Goal: Task Accomplishment & Management: Complete application form

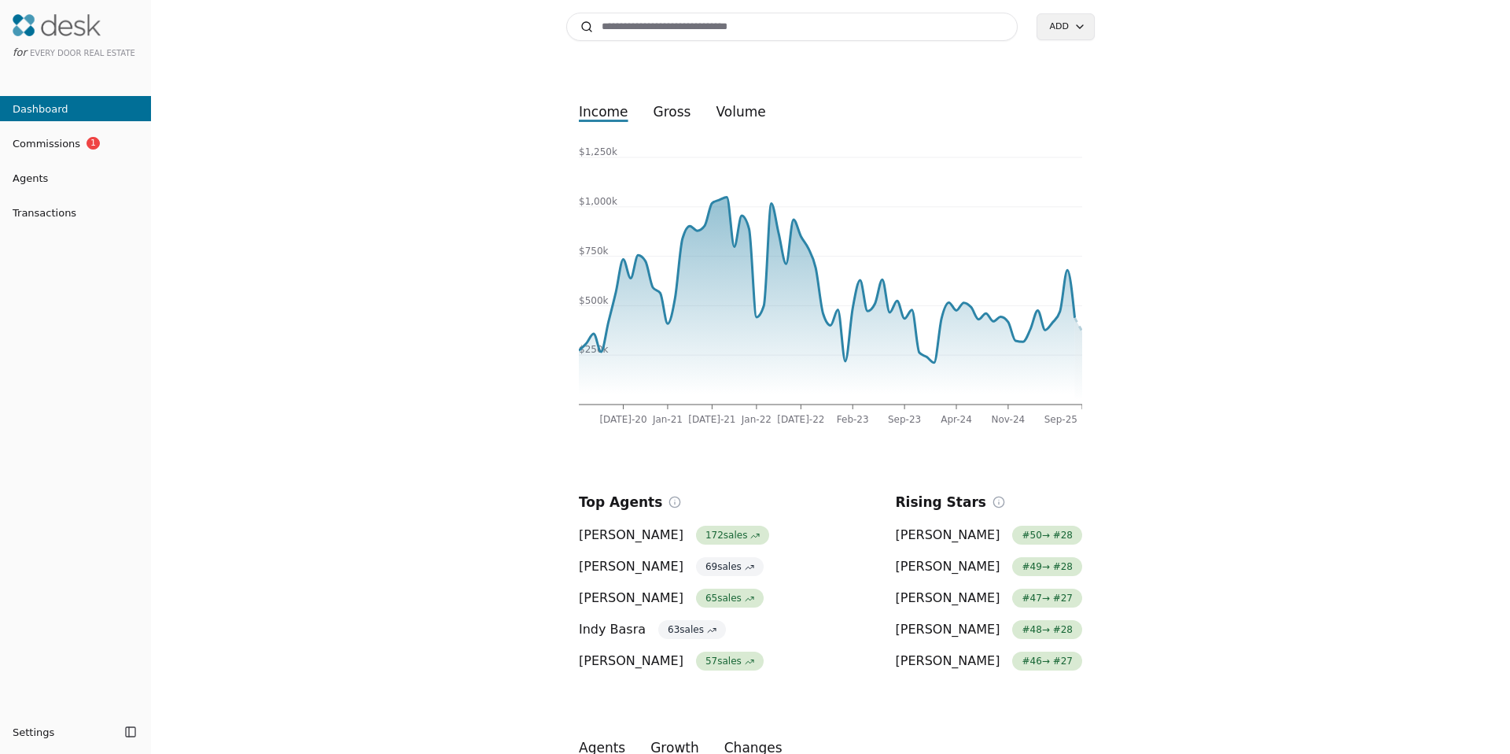
click at [337, 92] on div "Search Add income gross volume [DATE]-20 Jan-21 [DATE]-21 Jan-22 [DATE]-22 Feb-…" at bounding box center [830, 377] width 1359 height 754
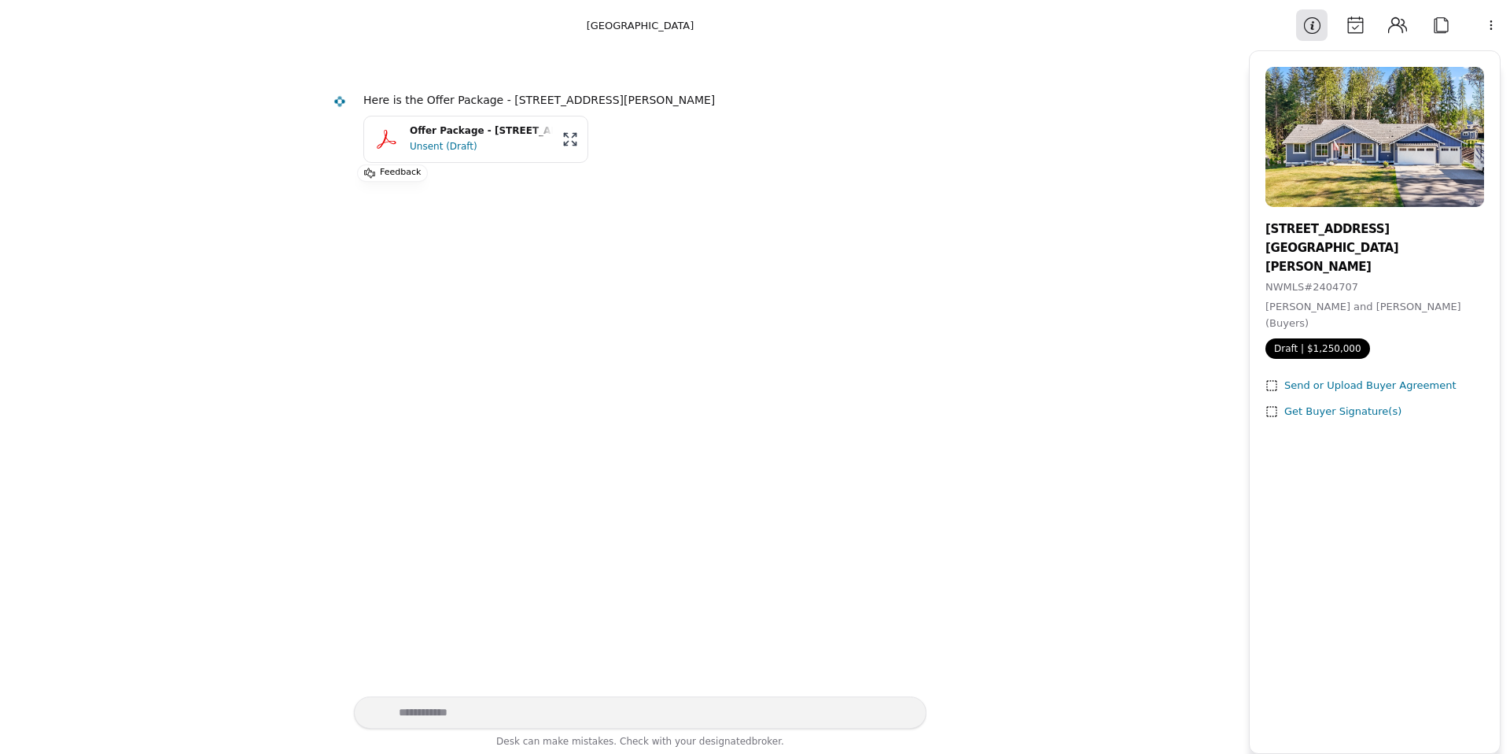
click at [468, 130] on div "Offer Package - [STREET_ADDRESS][PERSON_NAME]" at bounding box center [481, 131] width 143 height 15
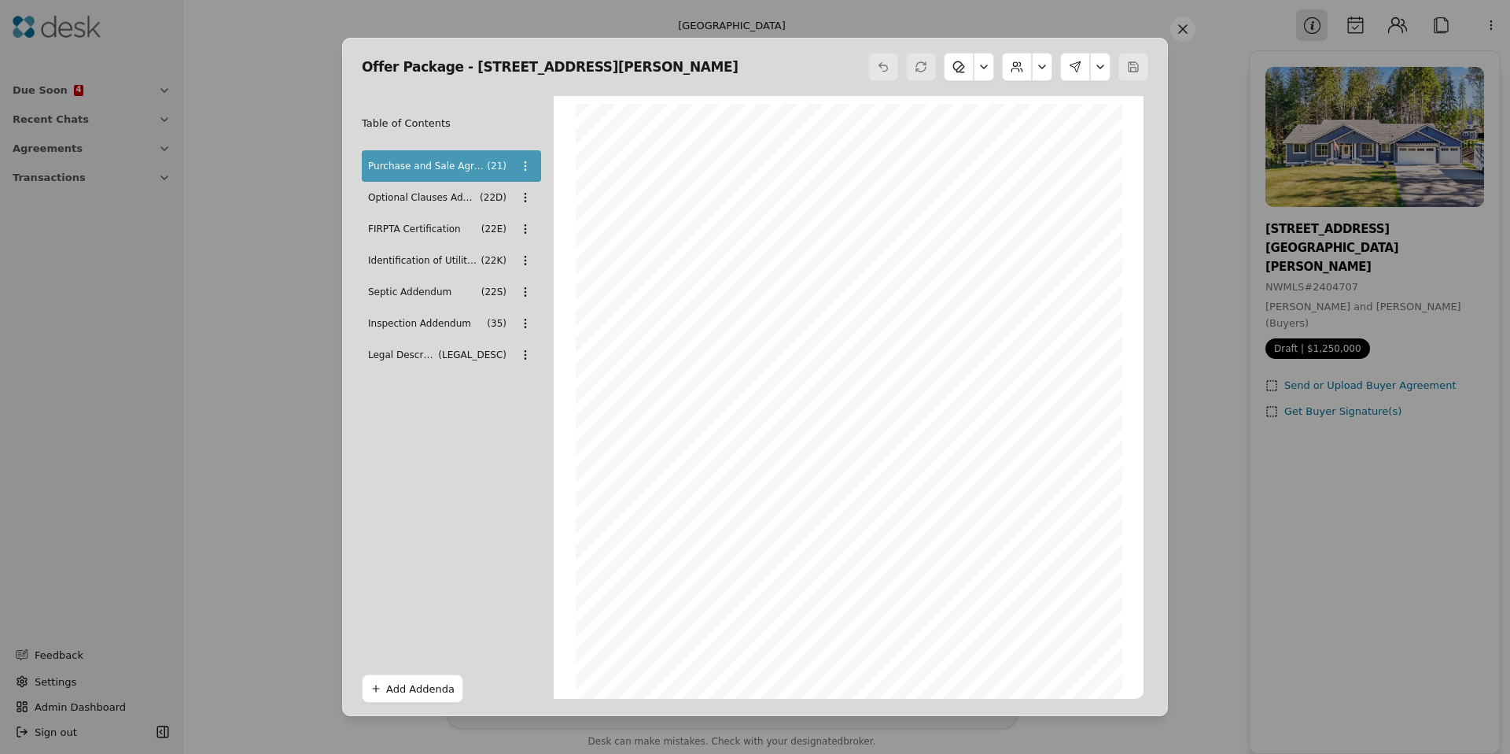
scroll to position [4303, 0]
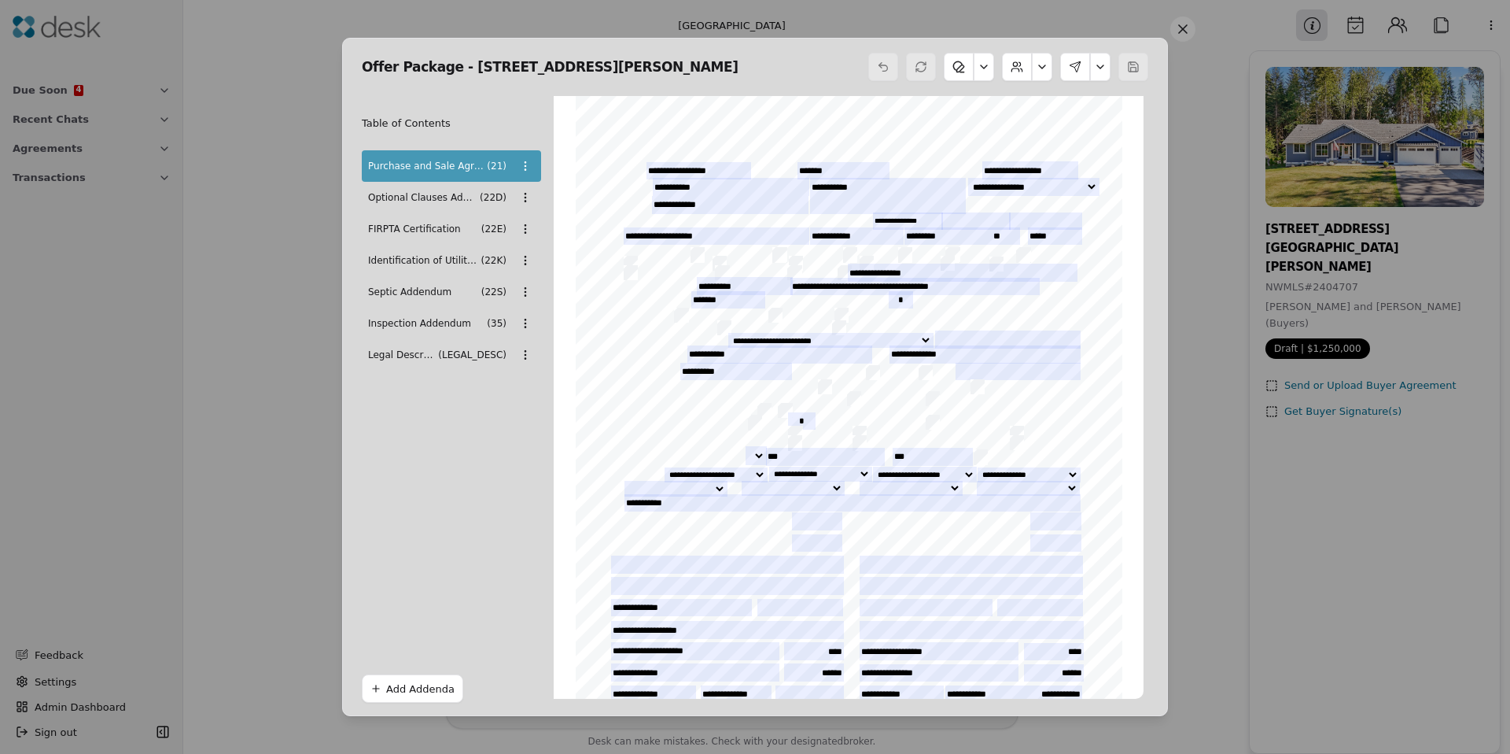
click at [448, 208] on div "Optional Clauses Addendum ( 22D )" at bounding box center [451, 197] width 179 height 31
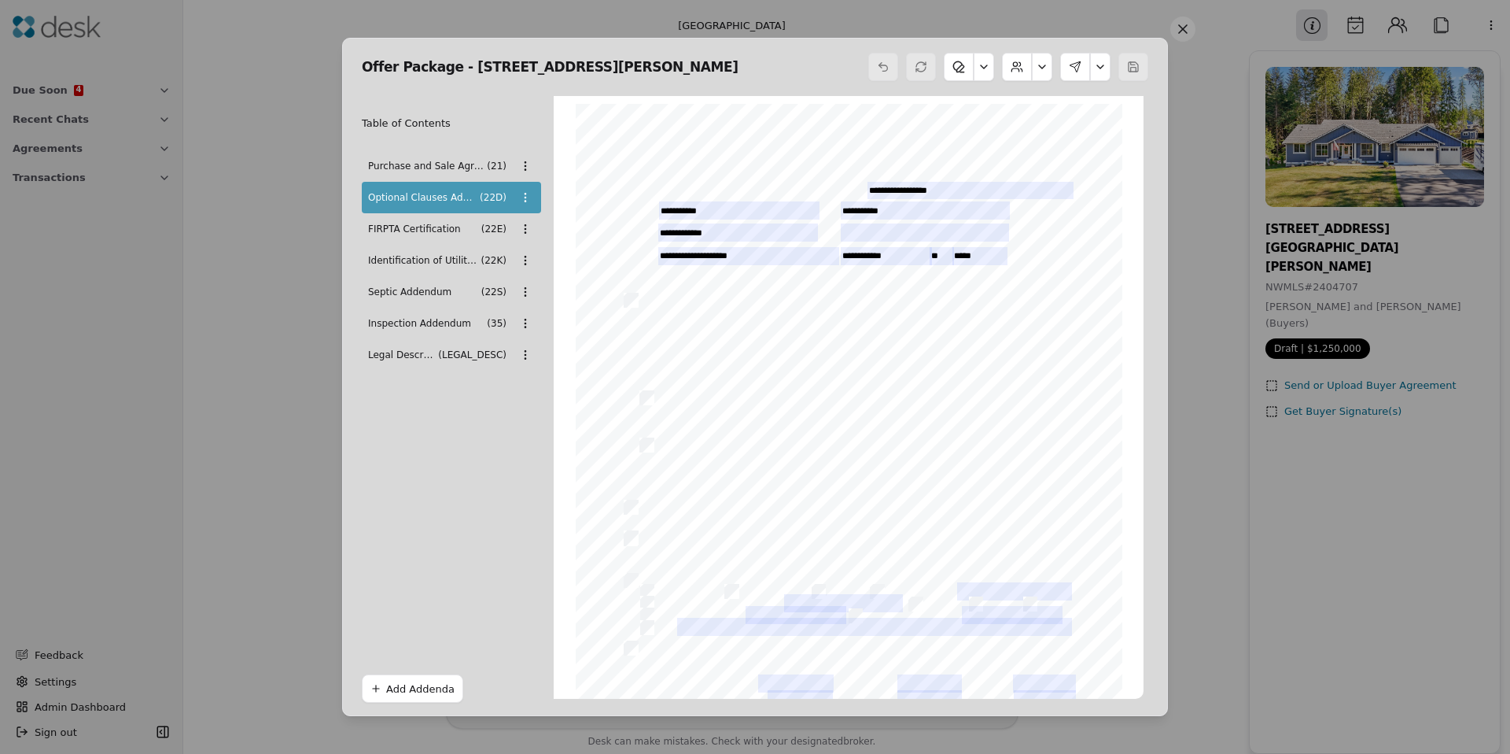
scroll to position [8, 0]
click at [438, 232] on span "FIRPTA Certification" at bounding box center [423, 229] width 110 height 16
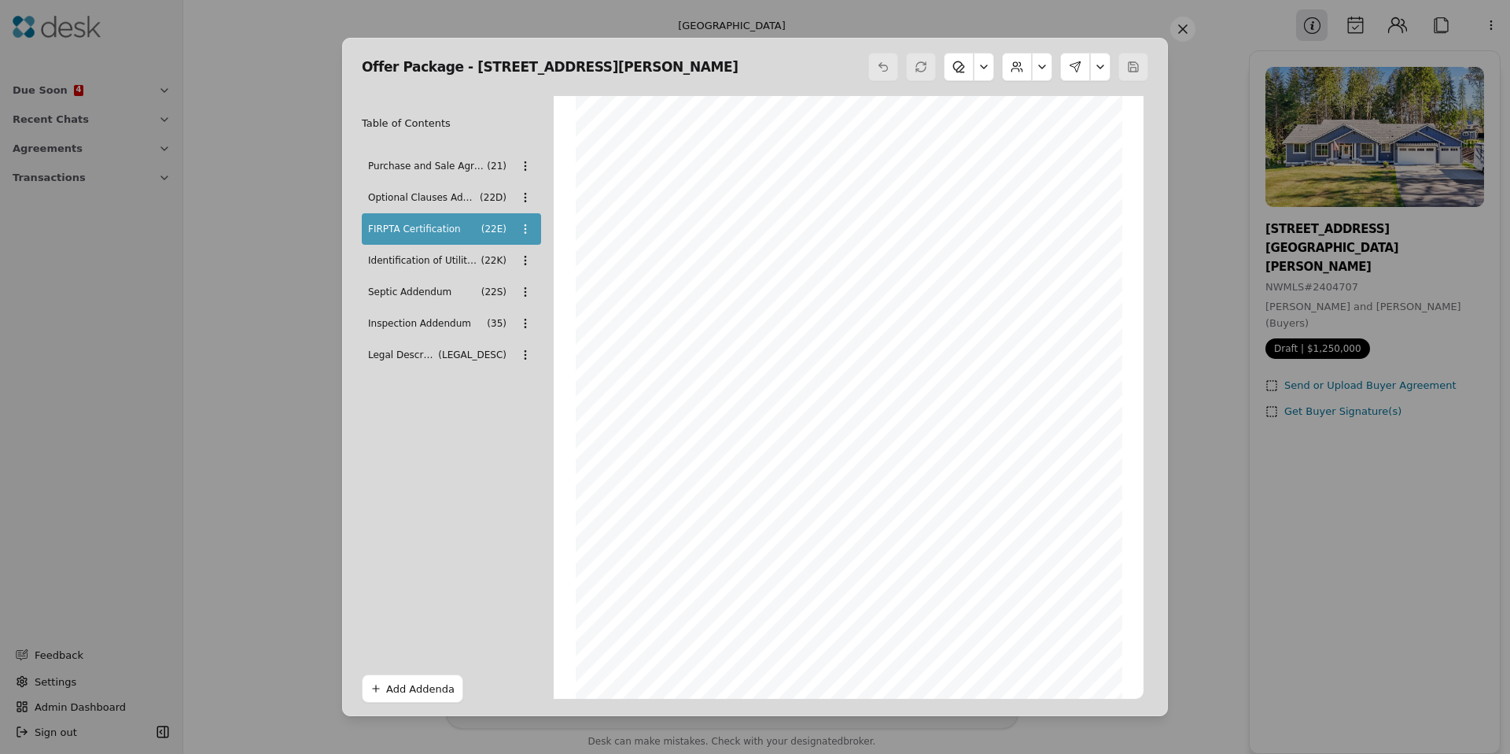
click at [432, 260] on span "Identification of Utilities" at bounding box center [422, 261] width 109 height 16
click at [531, 259] on div "Offer Package - 13426 108th Street NE, Lake Stevens, WA 9 Table of Contents Pur…" at bounding box center [755, 377] width 1510 height 754
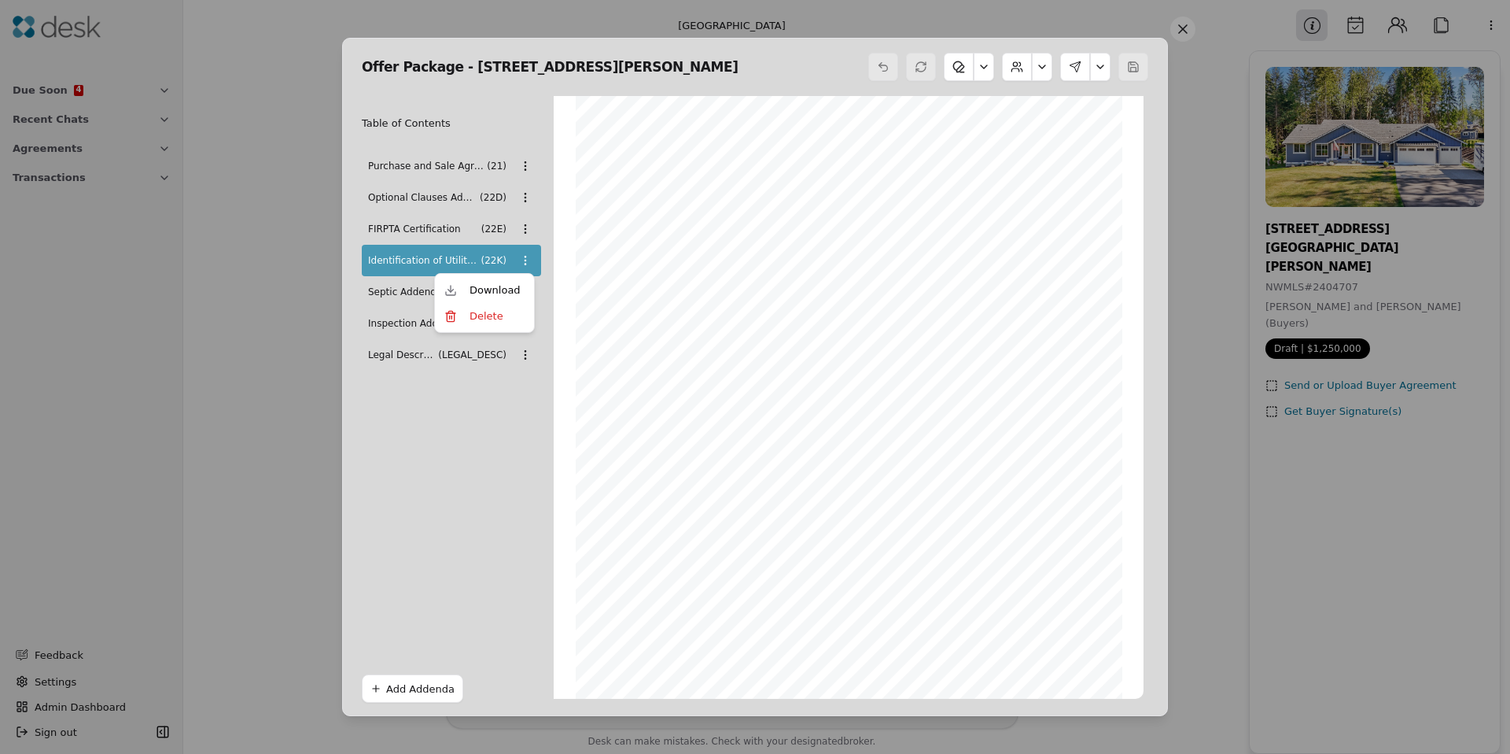
click at [529, 262] on div "Offer Package - 13426 108th Street NE, Lake Stevens, WA 9 Table of Contents Pur…" at bounding box center [755, 377] width 1510 height 754
click at [416, 293] on span "Septic Addendum" at bounding box center [423, 292] width 110 height 16
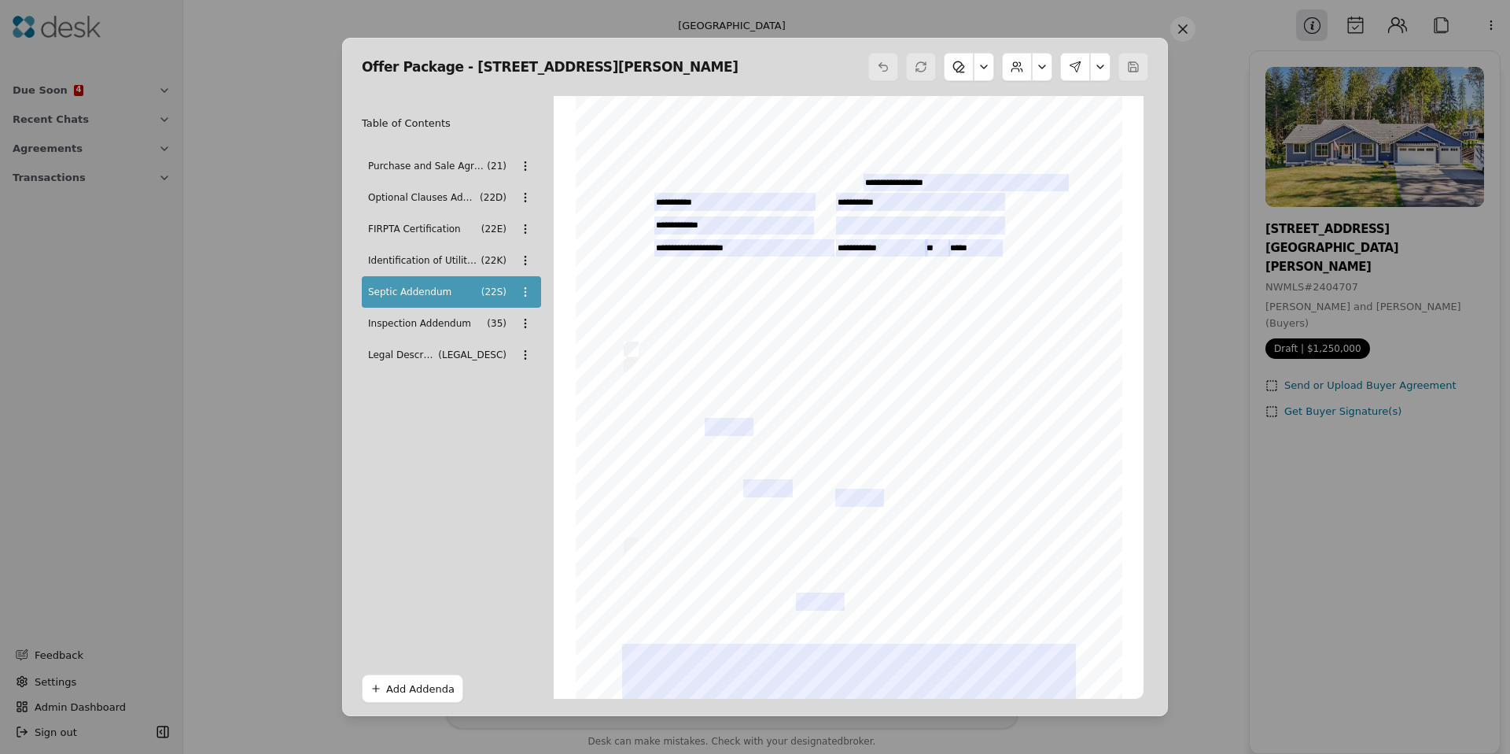
drag, startPoint x: 415, startPoint y: 310, endPoint x: 416, endPoint y: 323, distance: 12.6
click at [415, 310] on div "Inspection Addendum ( 35 )" at bounding box center [451, 323] width 179 height 31
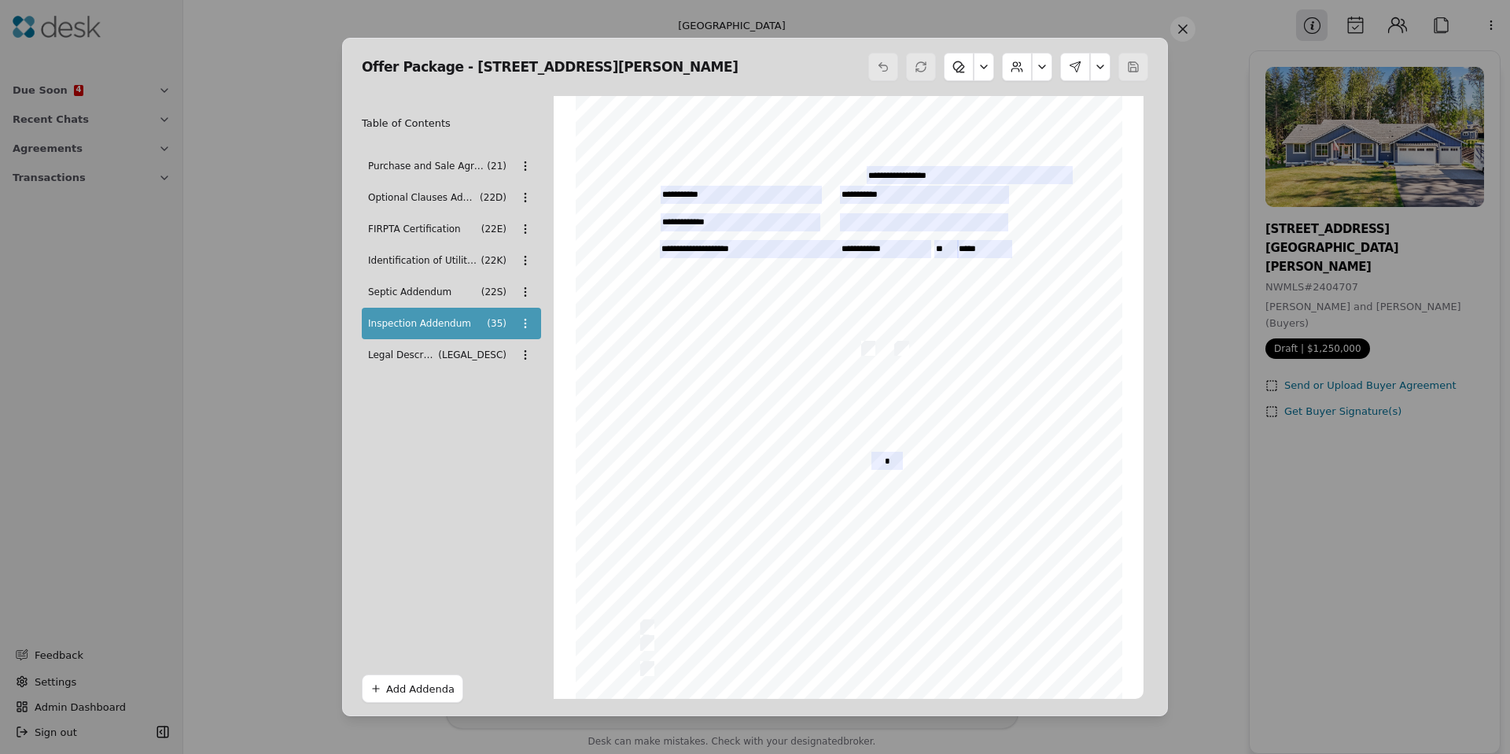
click at [415, 360] on span "Legal Description" at bounding box center [401, 355] width 67 height 16
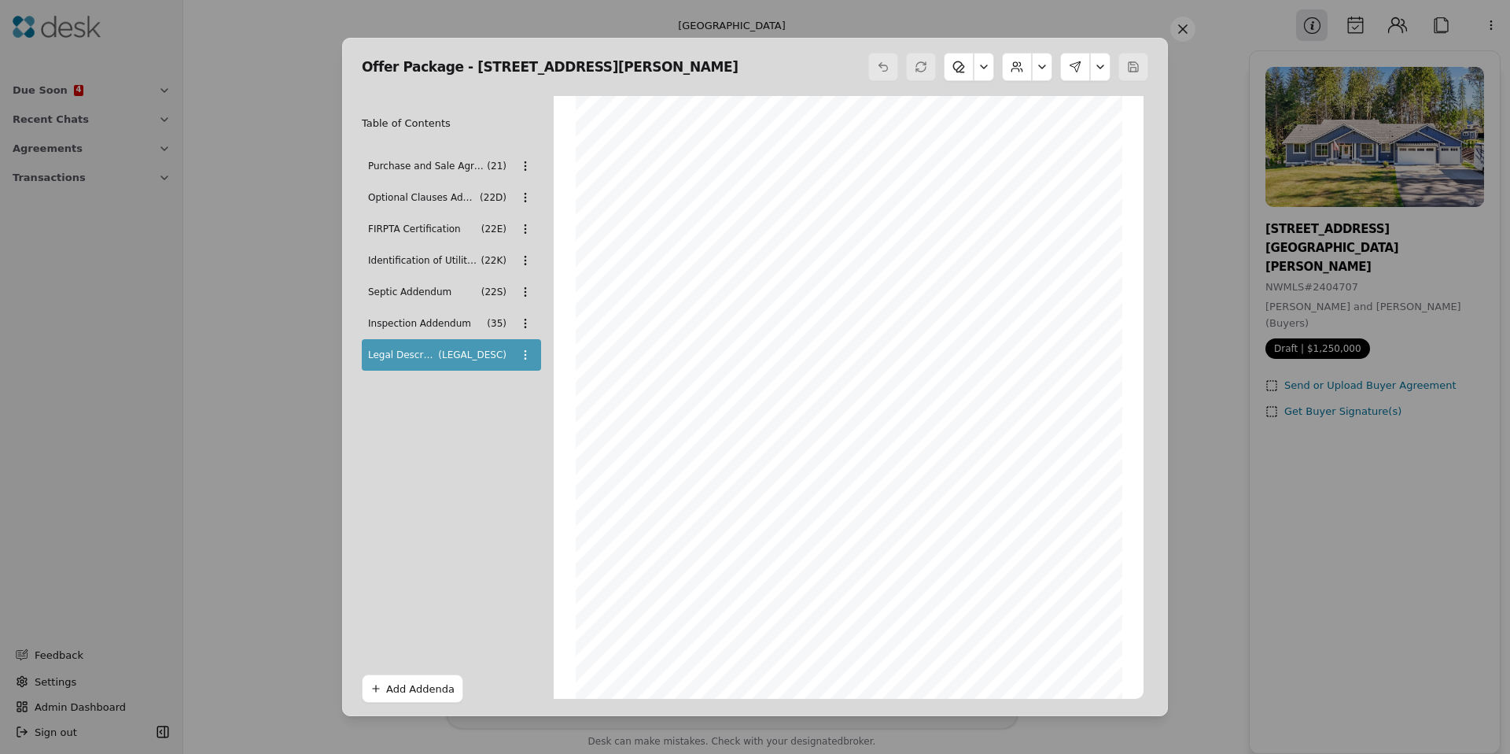
click at [419, 683] on button "Add Addenda" at bounding box center [412, 688] width 101 height 28
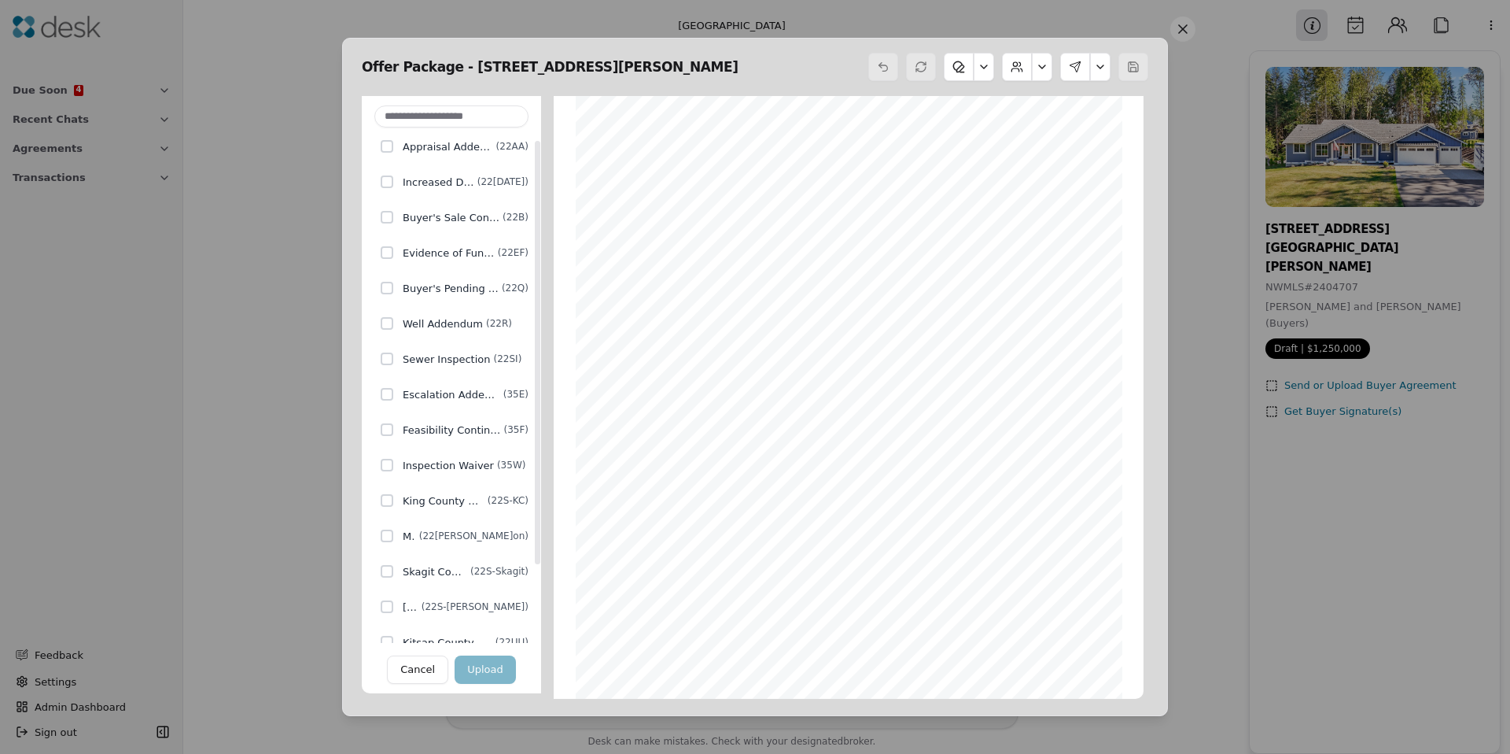
scroll to position [0, 0]
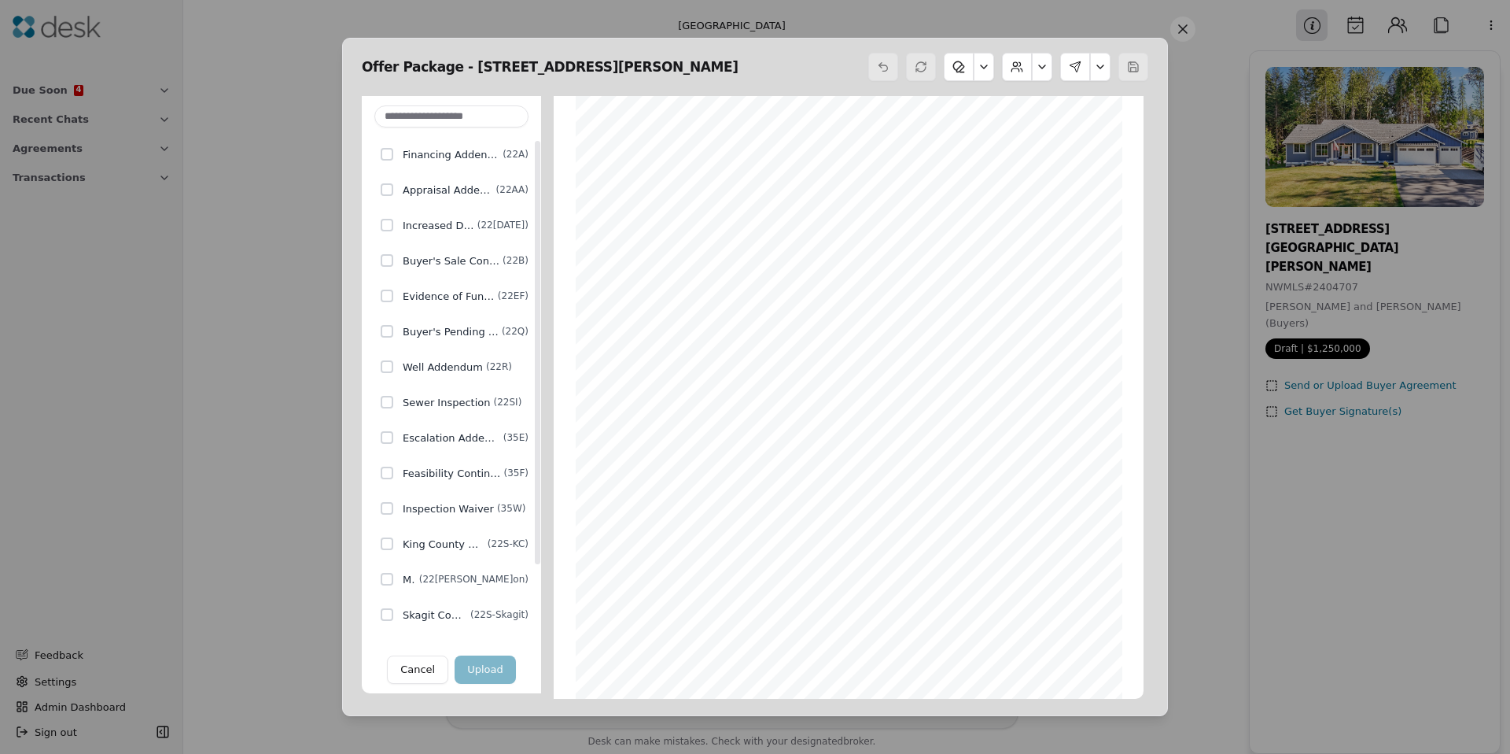
click at [738, 178] on span "NEW PARCEL 3, SNOHOMISH COUNTY BOUNDARY LINE ADJUSTMENT NUMBER 19-103492-BLA, R…" at bounding box center [840, 175] width 466 height 9
click at [404, 681] on button "Cancel" at bounding box center [417, 669] width 61 height 28
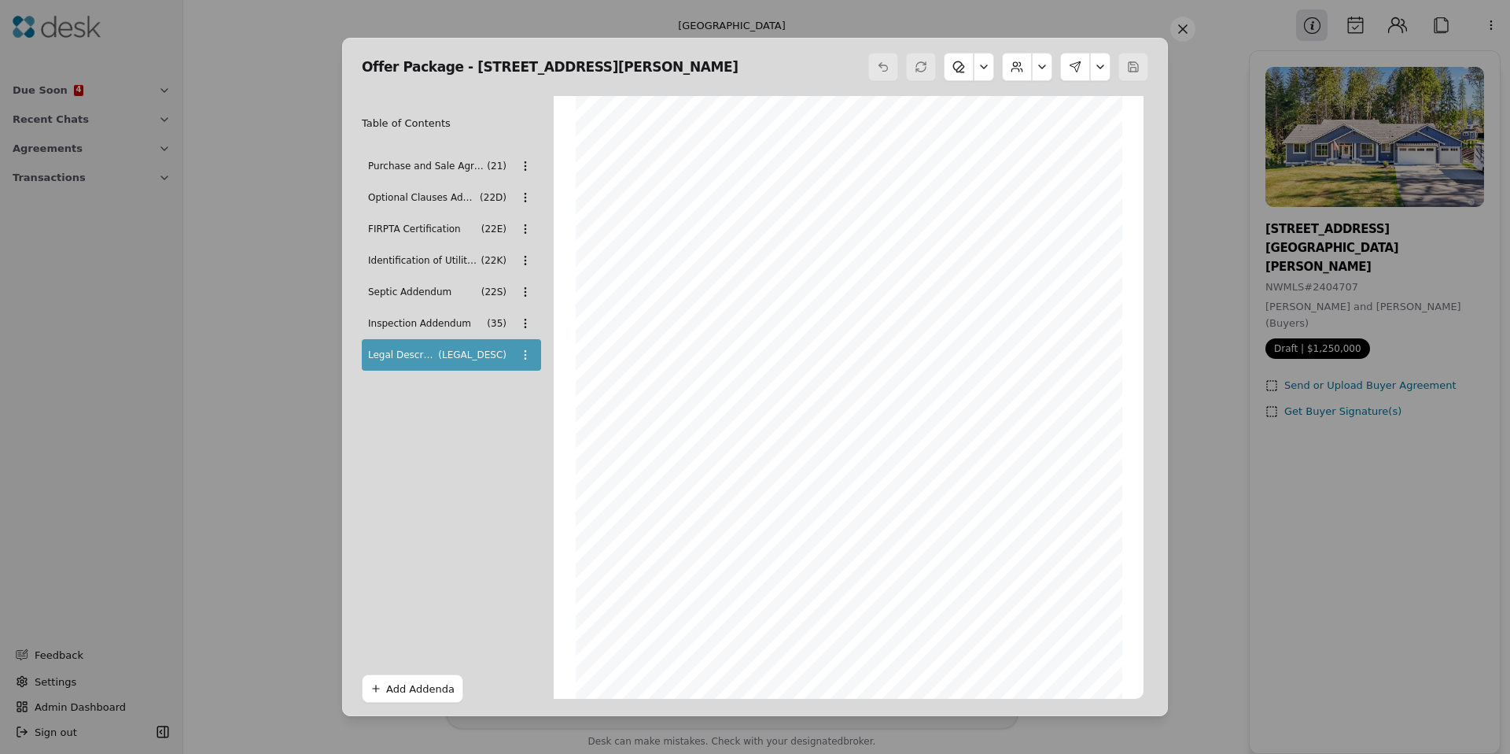
click at [474, 519] on div "Table of Contents Purchase and Sale Agreement - Form 21 ( 21 ) Optional Clauses…" at bounding box center [451, 399] width 179 height 607
click at [975, 65] on button at bounding box center [984, 67] width 20 height 28
click at [980, 67] on button at bounding box center [984, 67] width 20 height 28
click at [1038, 68] on button at bounding box center [1042, 67] width 20 height 28
click at [1039, 68] on button at bounding box center [1042, 67] width 20 height 28
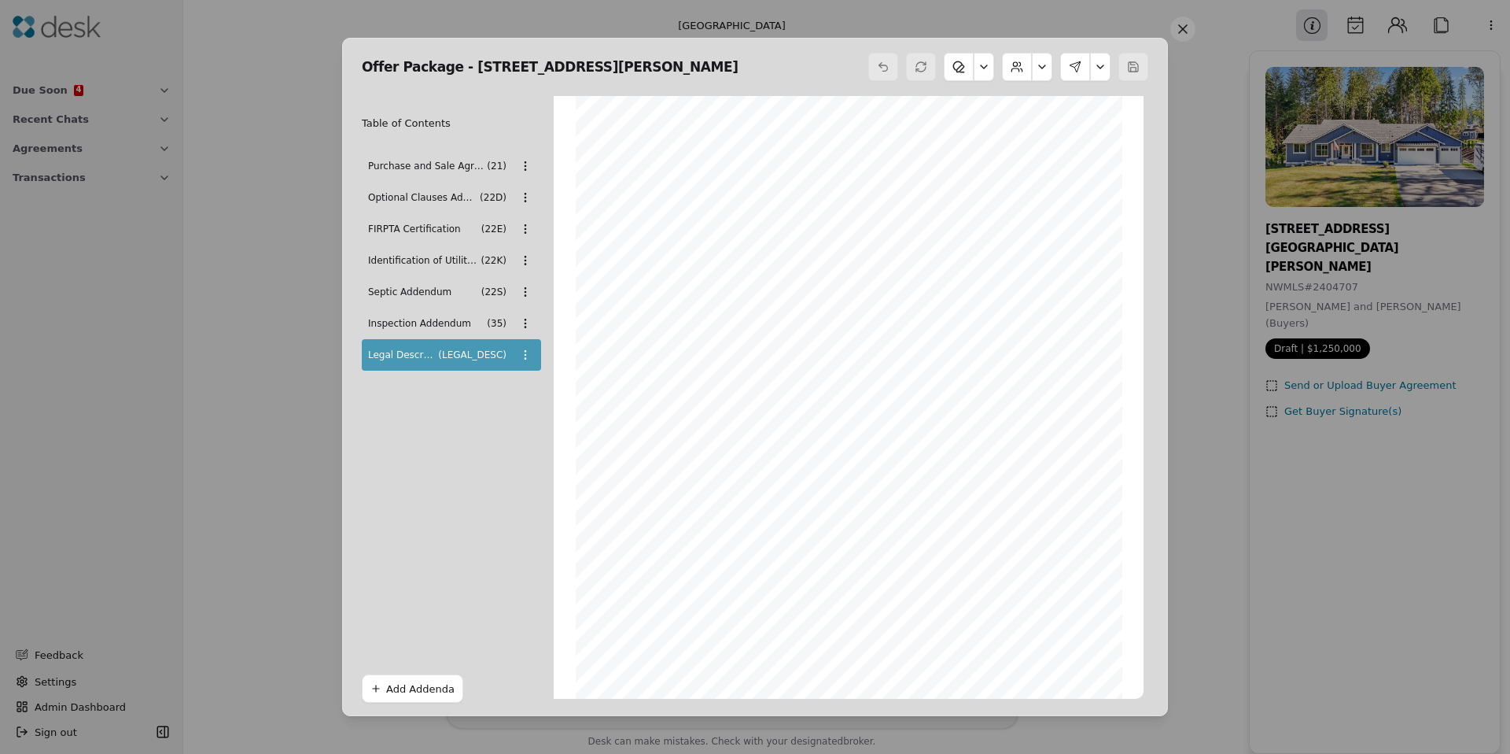
click at [1106, 63] on button at bounding box center [1100, 67] width 20 height 28
click at [420, 706] on div "Offer Package - 13426 108th Street NE, Lake Stevens, WA 9 Table of Contents Pur…" at bounding box center [755, 377] width 826 height 678
click at [420, 699] on button "Add Addenda" at bounding box center [412, 688] width 101 height 28
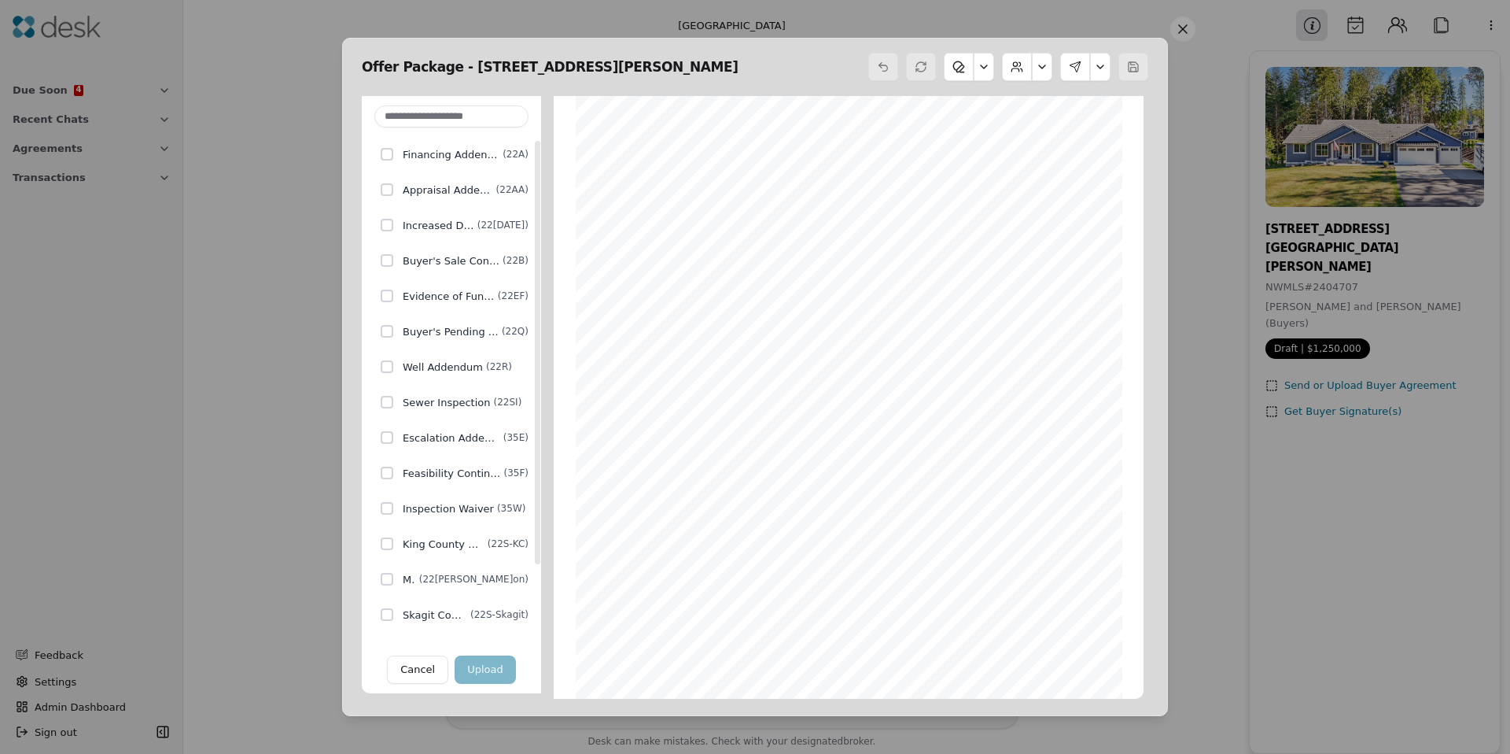
click at [441, 156] on span "Financing Addendum" at bounding box center [451, 154] width 97 height 17
click at [485, 675] on button "Upload" at bounding box center [485, 669] width 61 height 28
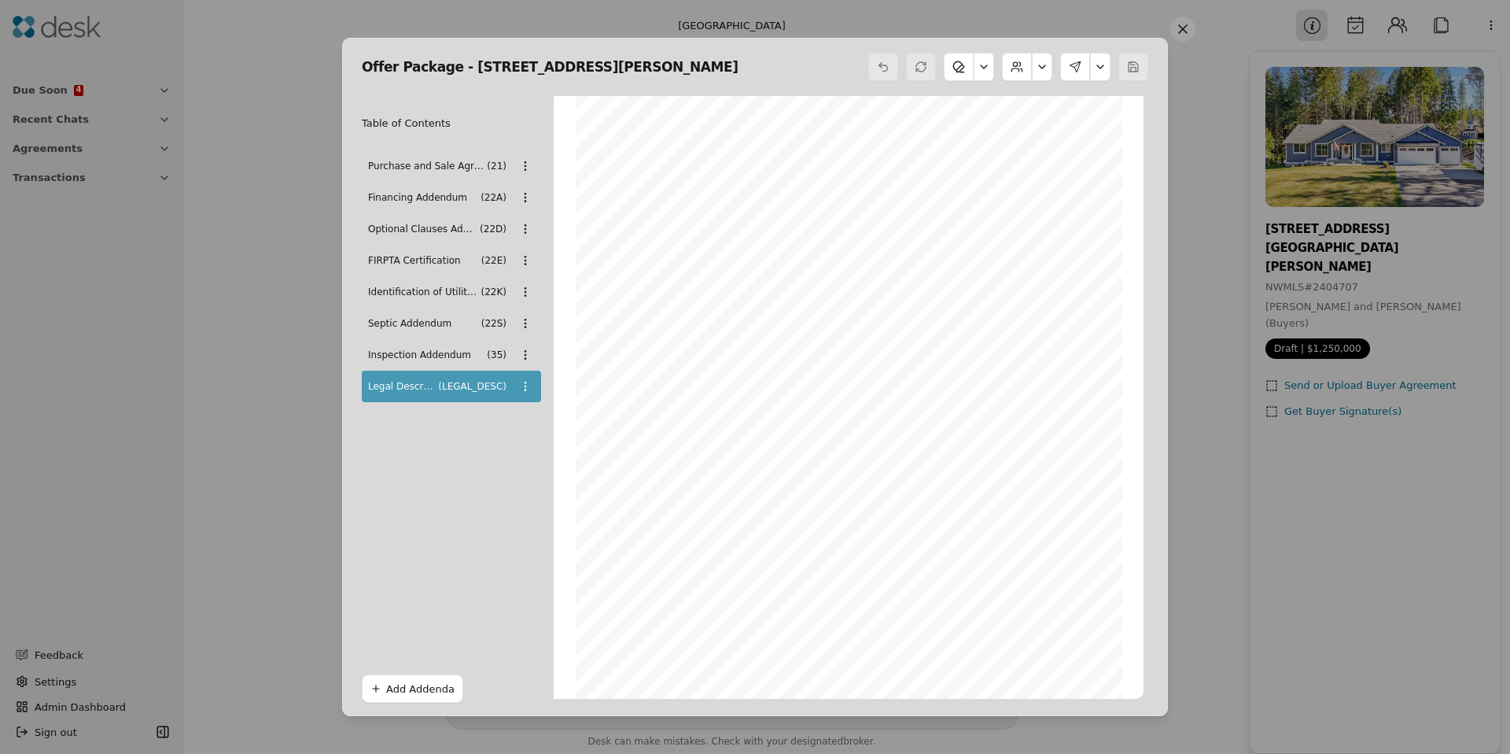
click at [529, 256] on div "Offer Package - 13426 108th Street NE, Lake Stevens, WA 9 Table of Contents Pur…" at bounding box center [755, 377] width 1510 height 754
click at [527, 259] on div "Offer Package - 13426 108th Street NE, Lake Stevens, WA 9 Table of Contents Pur…" at bounding box center [755, 377] width 1510 height 754
click at [529, 322] on div "Offer Package - 13426 108th Street NE, Lake Stevens, WA 9 Table of Contents Pur…" at bounding box center [755, 377] width 1510 height 754
drag, startPoint x: 528, startPoint y: 323, endPoint x: 520, endPoint y: 356, distance: 34.0
click at [528, 323] on div "Offer Package - 13426 108th Street NE, Lake Stevens, WA 9 Table of Contents Pur…" at bounding box center [755, 377] width 1510 height 754
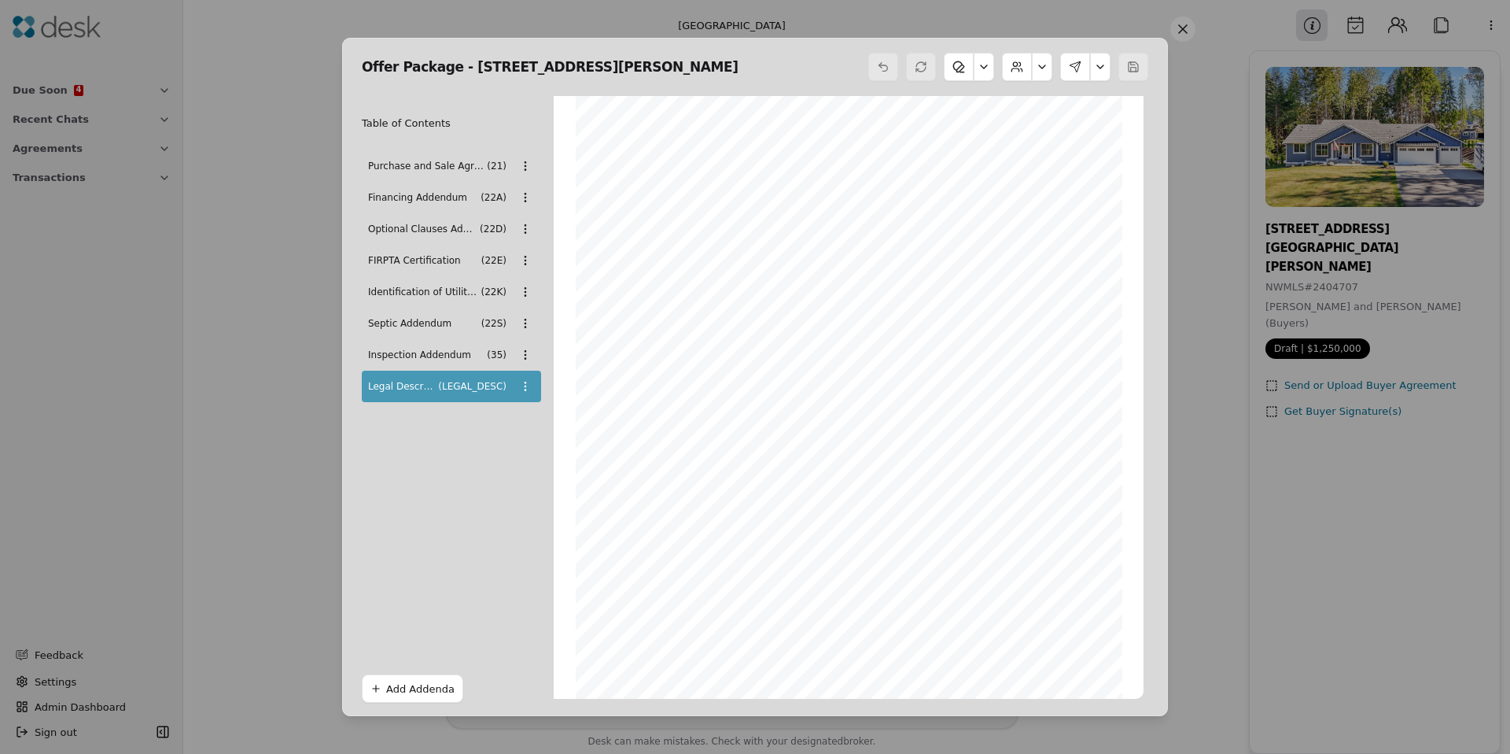
click at [455, 509] on div "Table of Contents Purchase and Sale Agreement - Form 21 ( 21 ) Financing Addend…" at bounding box center [451, 399] width 179 height 607
click at [405, 692] on button "Add Addenda" at bounding box center [412, 688] width 101 height 28
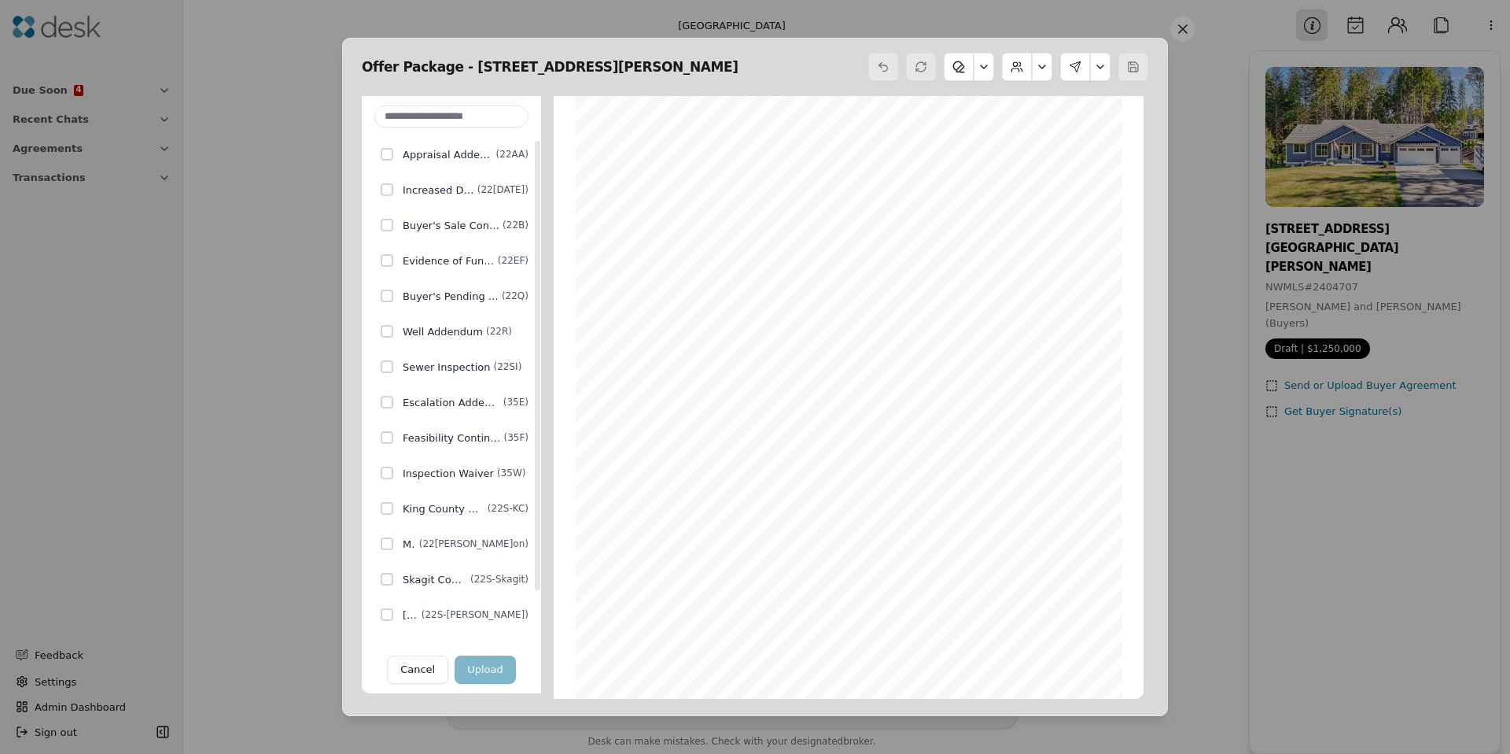
click at [440, 120] on input at bounding box center [451, 116] width 154 height 22
click at [440, 118] on input at bounding box center [451, 116] width 154 height 22
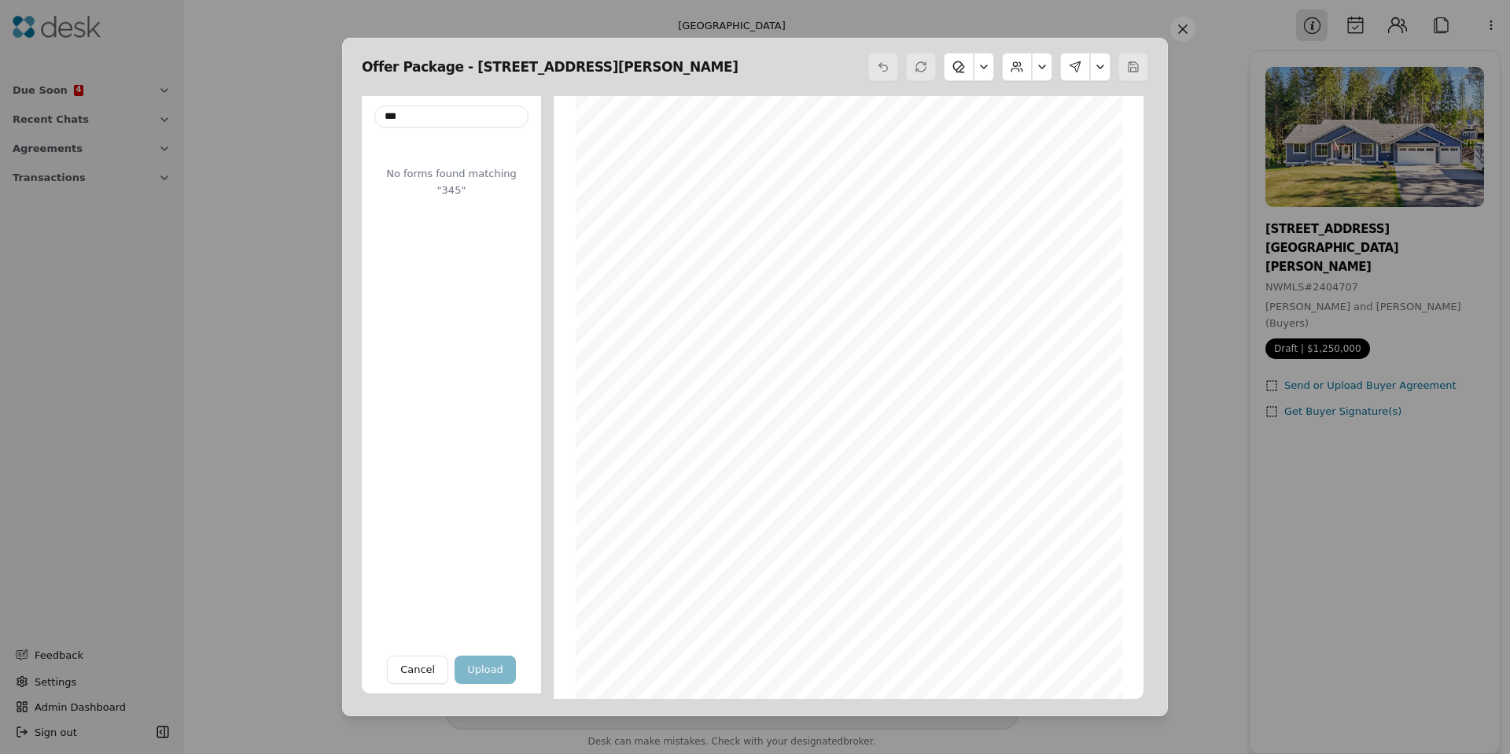
type input "**"
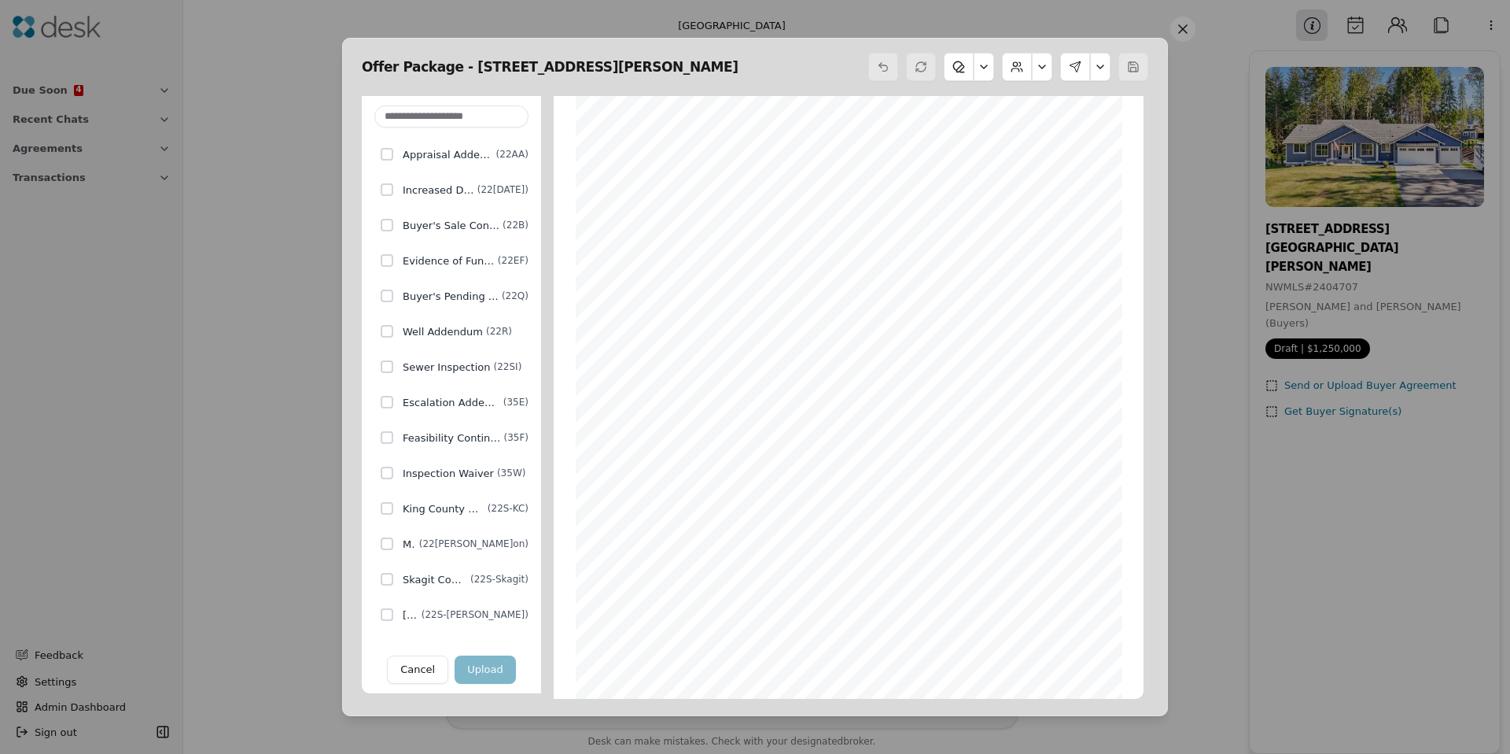
click at [1037, 76] on button at bounding box center [1042, 67] width 20 height 28
click at [1040, 74] on button at bounding box center [1042, 67] width 20 height 28
click at [1105, 64] on button at bounding box center [1100, 67] width 20 height 28
click at [1104, 65] on button at bounding box center [1100, 67] width 20 height 28
click at [1050, 68] on button at bounding box center [1042, 67] width 20 height 28
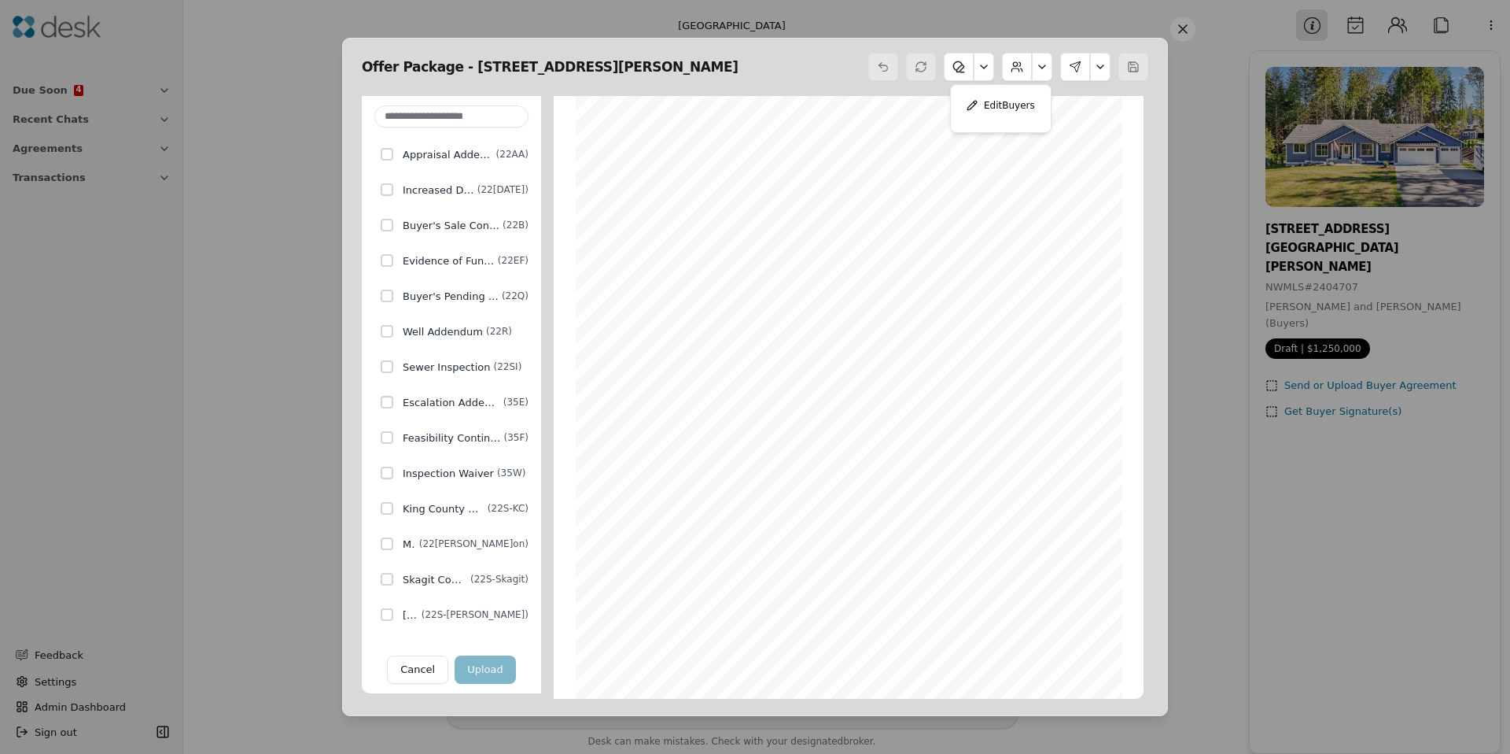
click at [1048, 71] on button at bounding box center [1042, 67] width 20 height 28
click at [1192, 34] on button at bounding box center [1183, 29] width 25 height 25
